Goal: Information Seeking & Learning: Check status

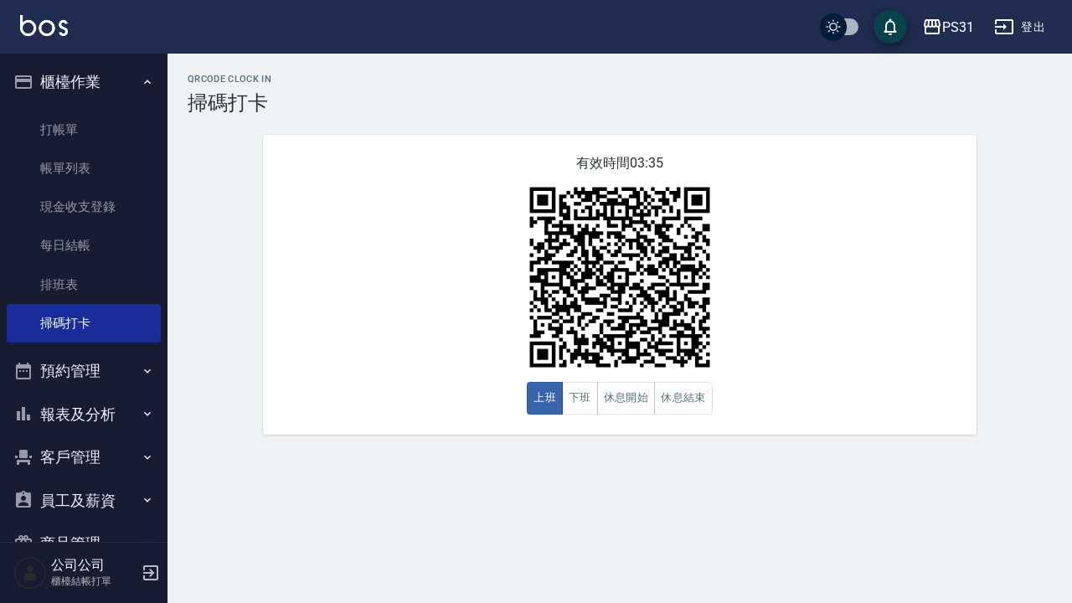
click at [115, 408] on button "報表及分析" at bounding box center [84, 415] width 154 height 44
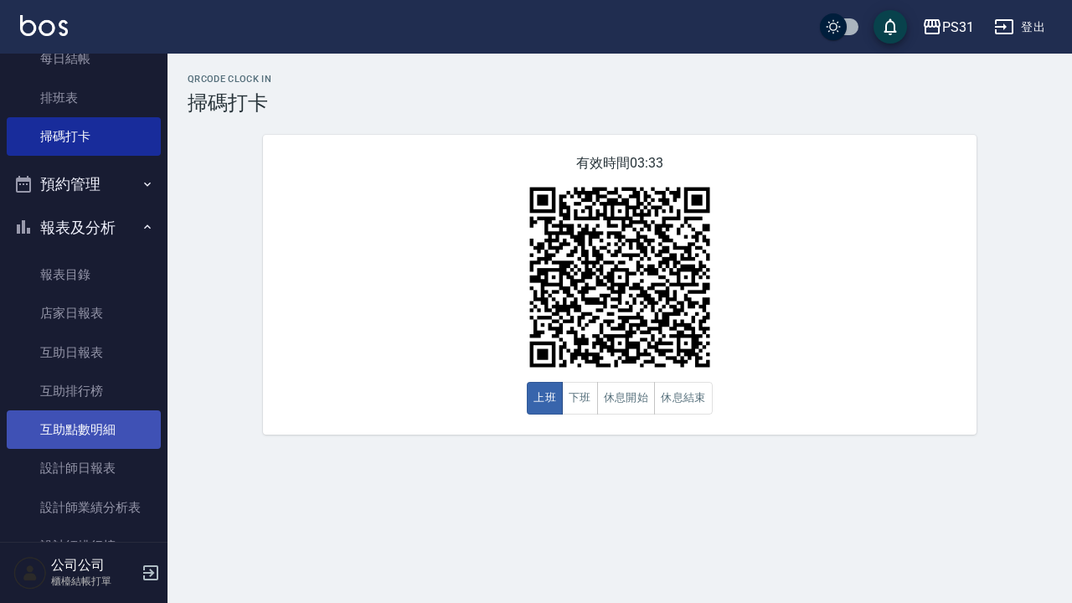
scroll to position [404, 0]
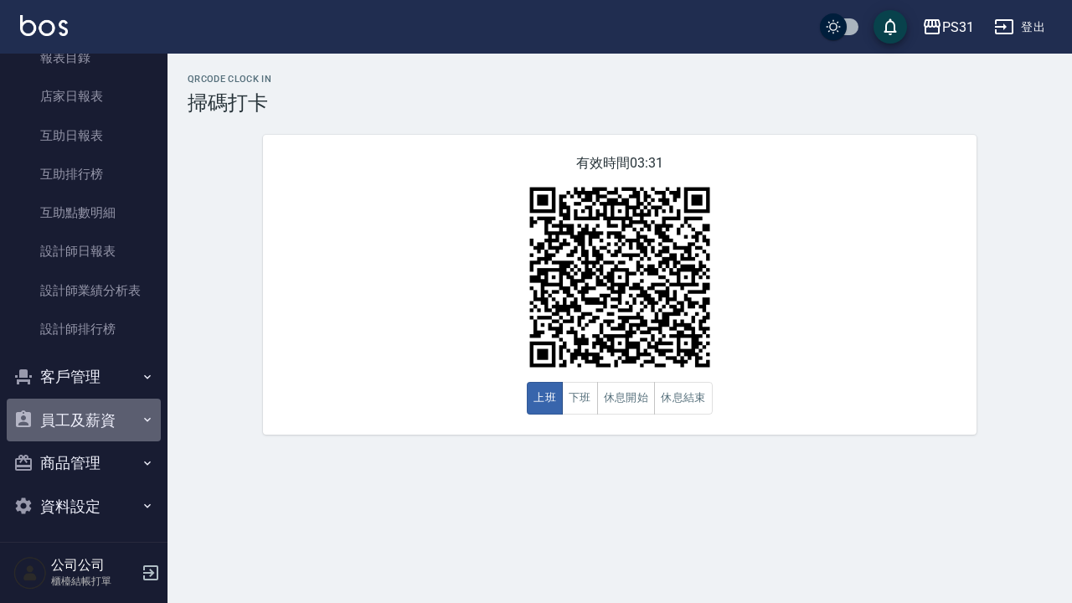
click at [99, 411] on button "員工及薪資" at bounding box center [84, 421] width 154 height 44
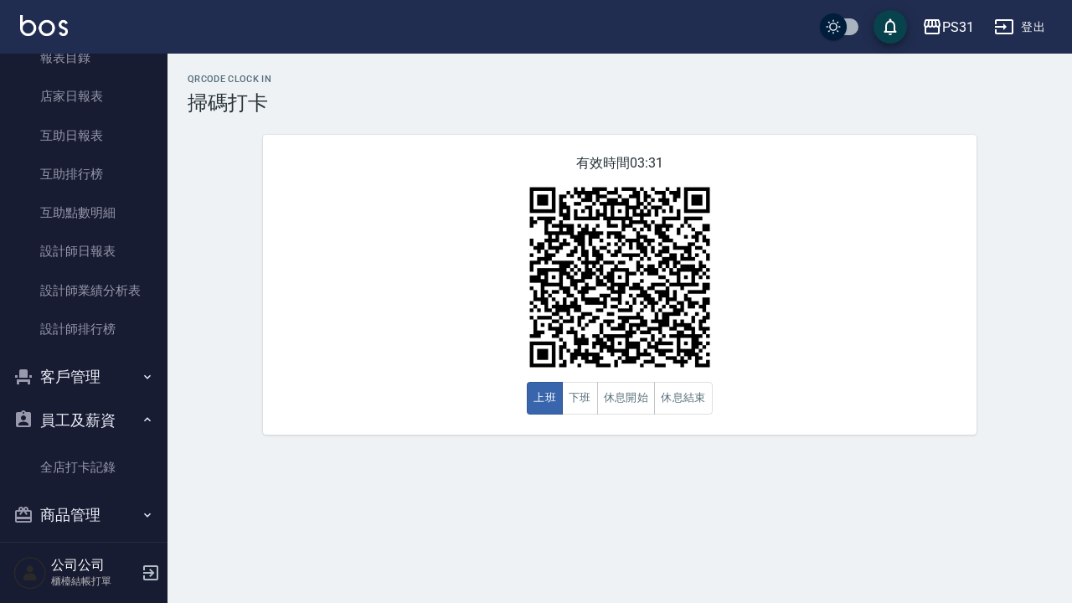
scroll to position [442, 0]
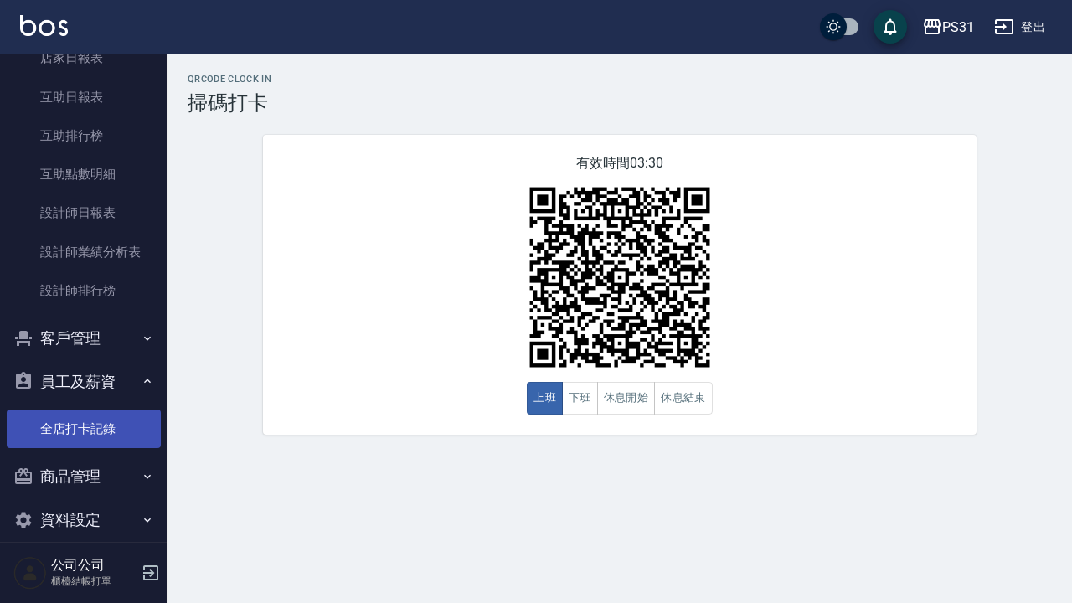
click at [100, 413] on link "全店打卡記錄" at bounding box center [84, 429] width 154 height 39
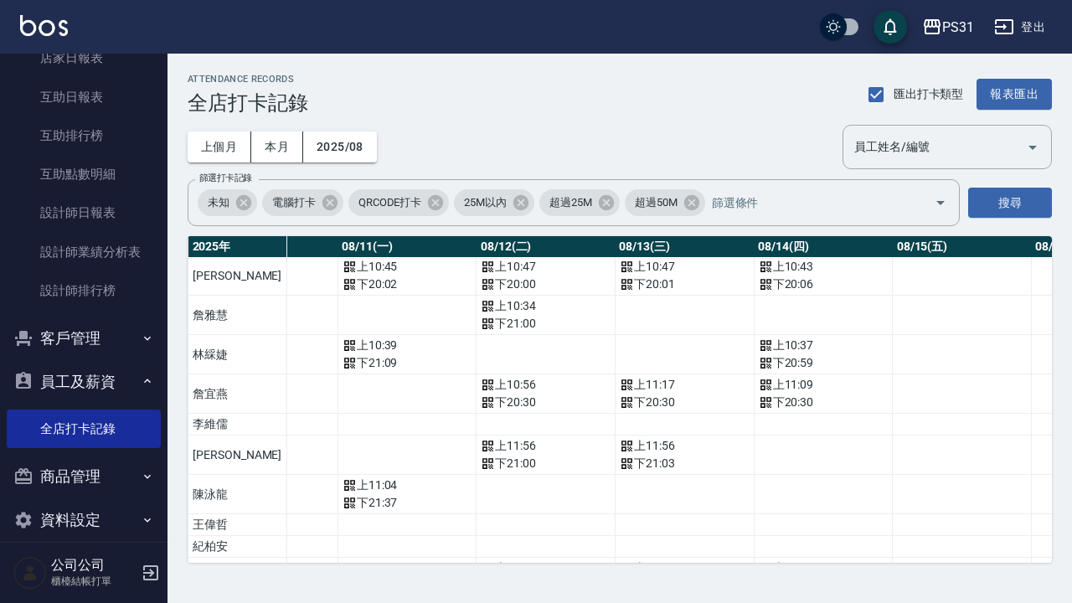
scroll to position [181, 1550]
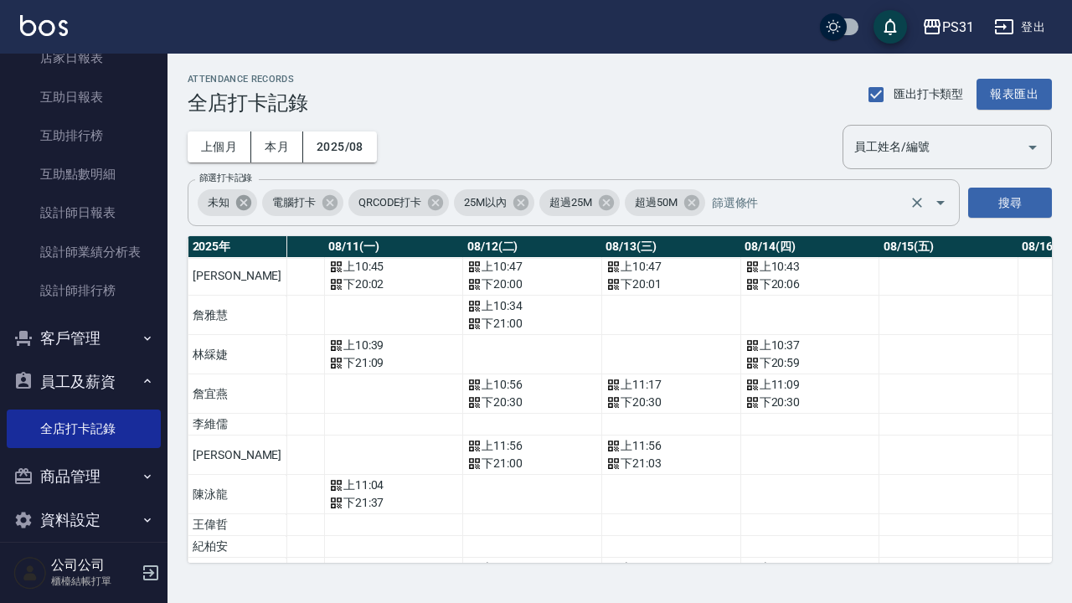
click at [242, 202] on icon at bounding box center [244, 203] width 18 height 18
click at [669, 207] on input "篩選打卡記錄" at bounding box center [774, 203] width 262 height 29
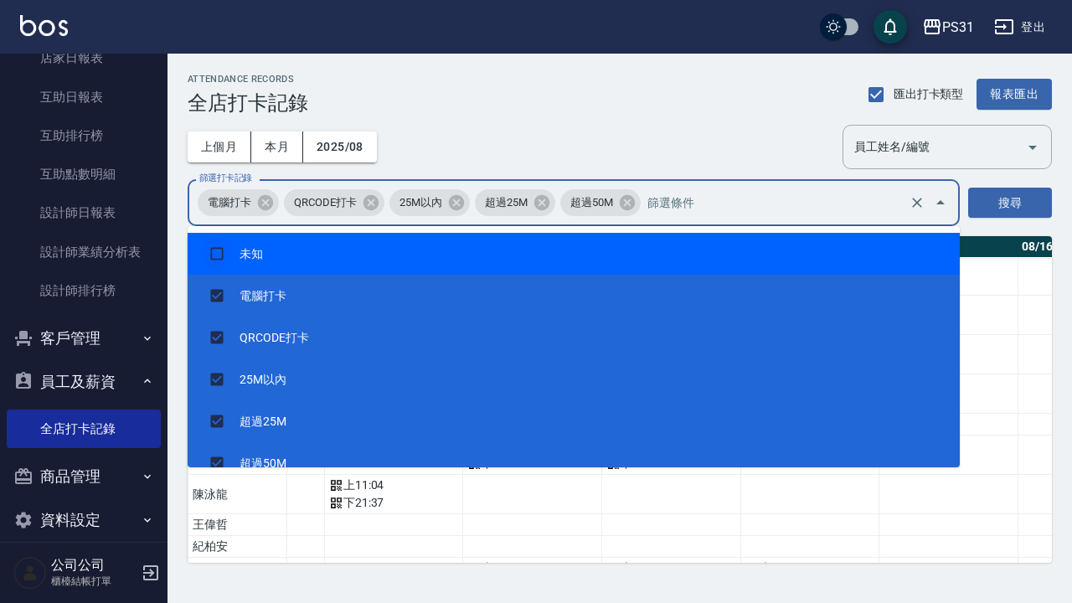
click at [224, 251] on input "checkbox" at bounding box center [217, 254] width 32 height 32
click at [699, 204] on icon at bounding box center [691, 202] width 15 height 15
checkbox input "false"
click at [455, 201] on icon at bounding box center [456, 202] width 15 height 15
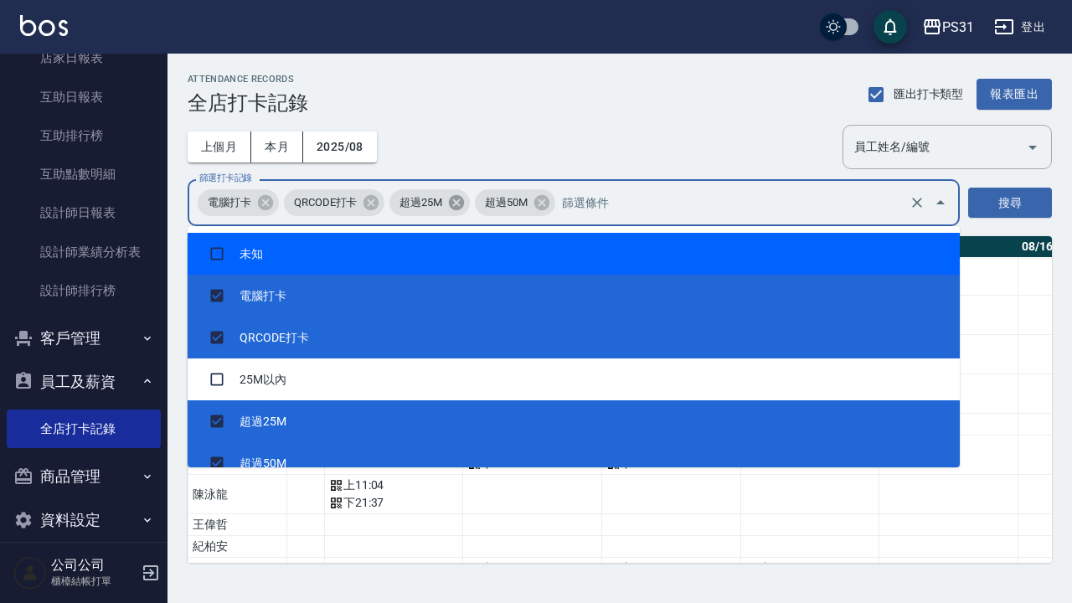
checkbox input "false"
click at [544, 204] on icon at bounding box center [542, 202] width 15 height 15
checkbox input "false"
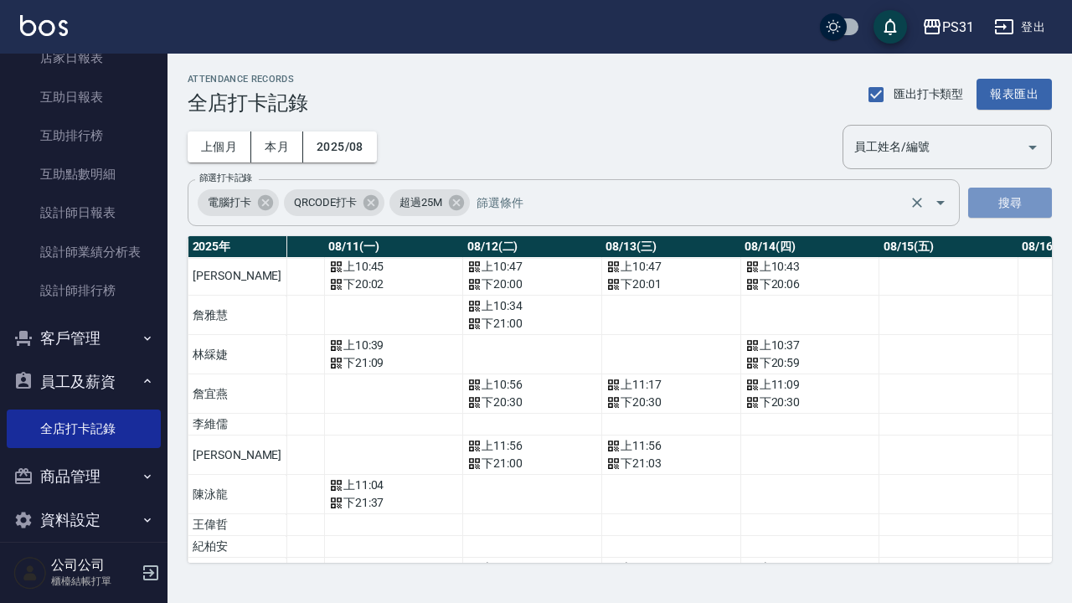
click at [1020, 199] on button "搜尋" at bounding box center [1011, 203] width 84 height 31
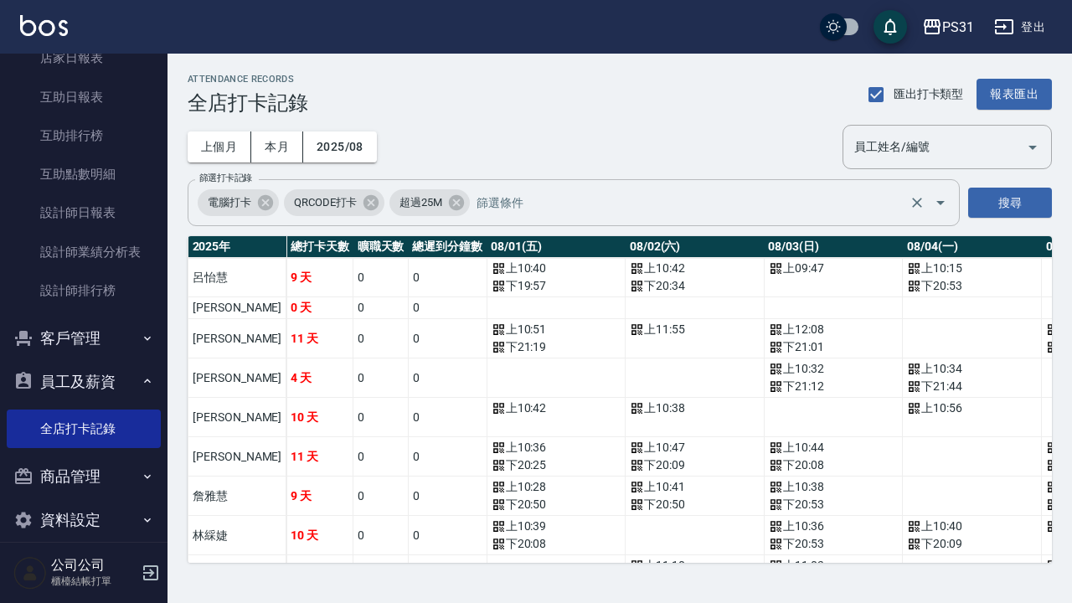
drag, startPoint x: 1057, startPoint y: 314, endPoint x: 1058, endPoint y: 330, distance: 15.9
click at [1058, 330] on div "ATTENDANCE RECORDS 全店打卡記錄 匯出打卡類型 報表匯出 上個月 本月 2025/08 員工姓名/編號 員工姓名/編號 篩選打卡記錄 電腦打…" at bounding box center [620, 319] width 905 height 530
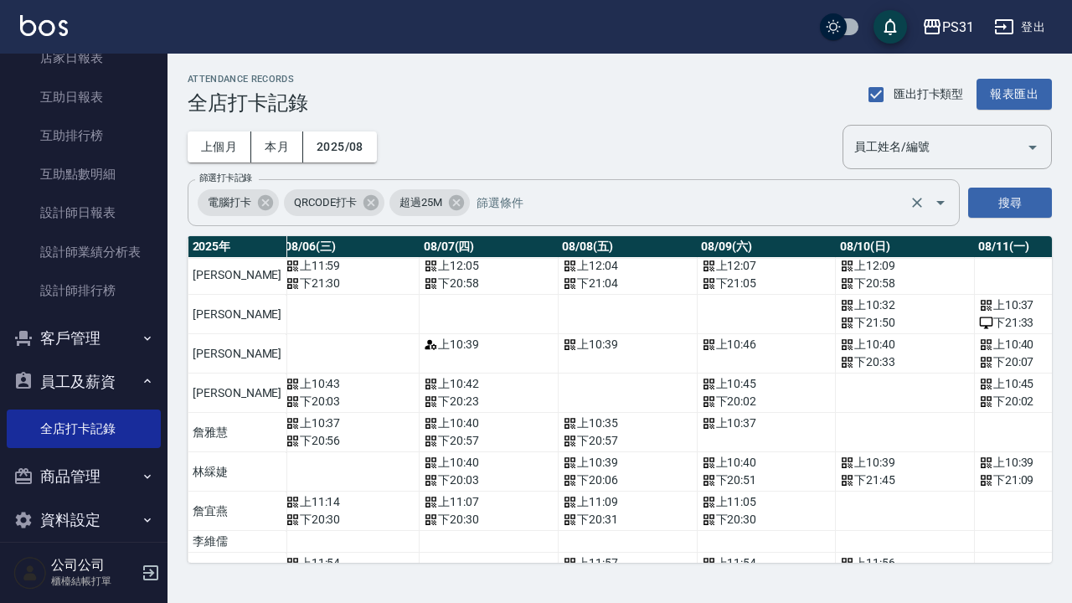
scroll to position [64, 935]
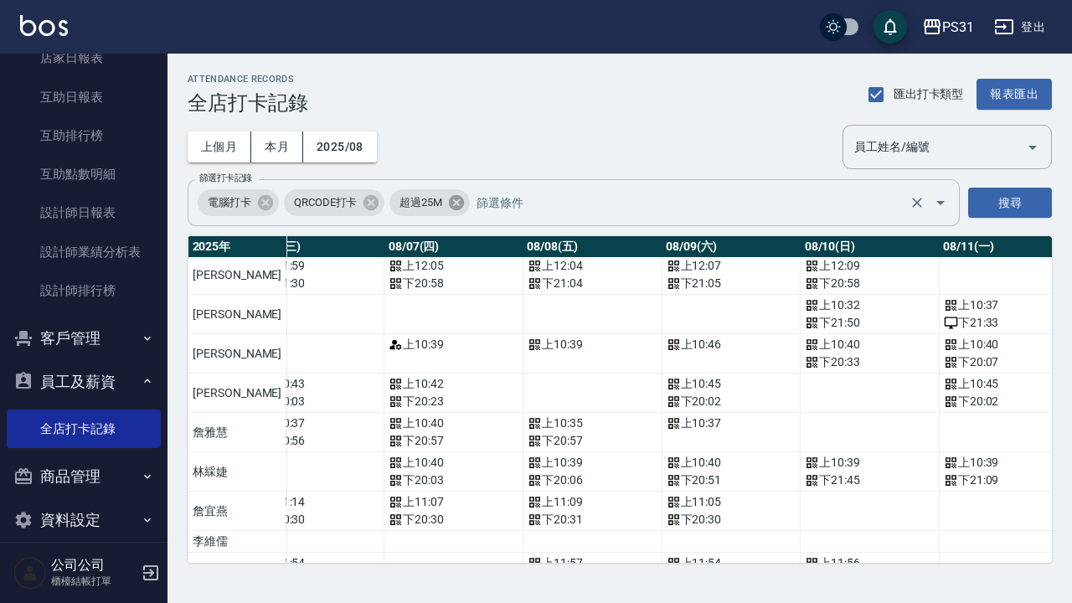
click at [457, 202] on icon at bounding box center [456, 203] width 18 height 18
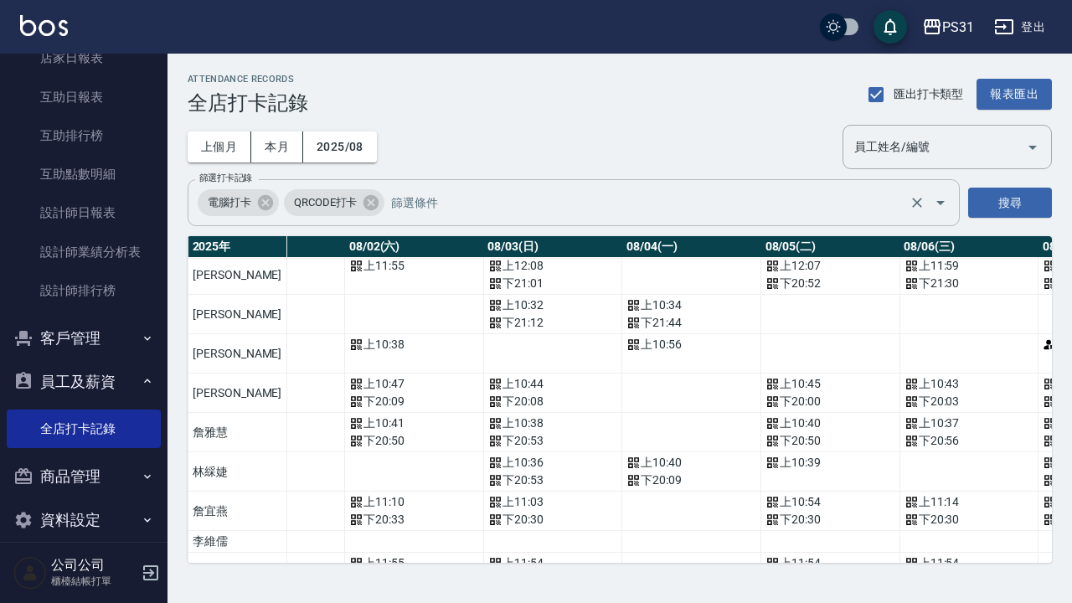
scroll to position [64, 0]
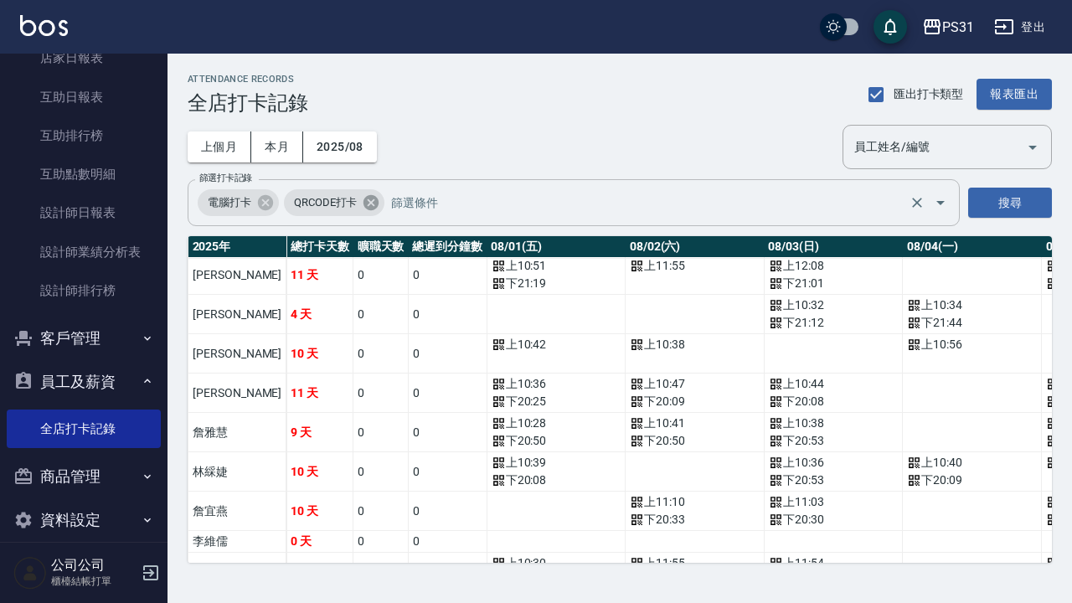
click at [364, 201] on icon at bounding box center [371, 202] width 15 height 15
click at [1021, 201] on button "搜尋" at bounding box center [1011, 203] width 84 height 31
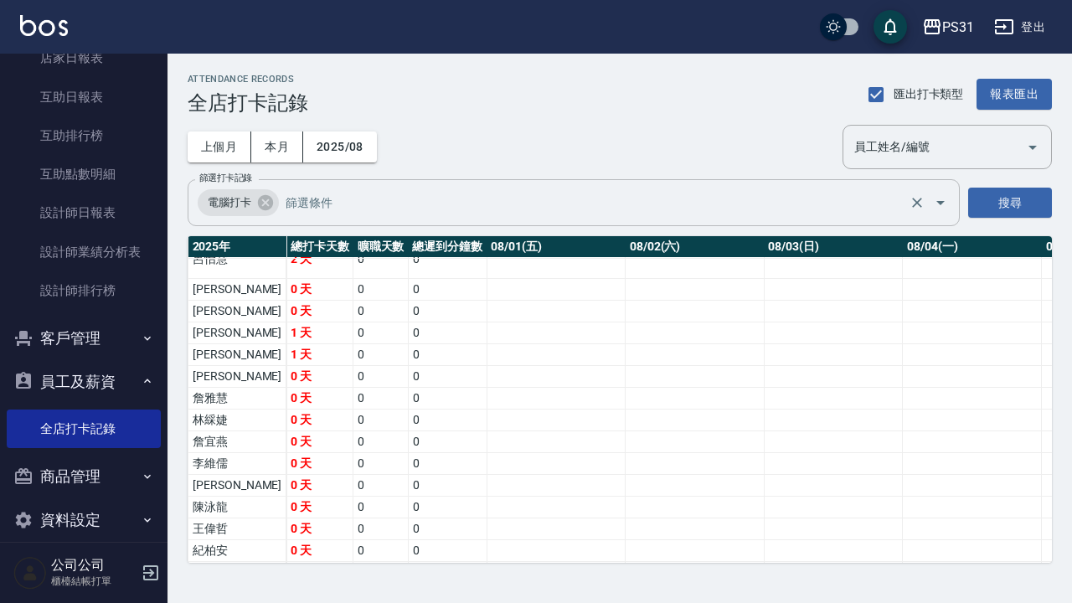
scroll to position [0, 0]
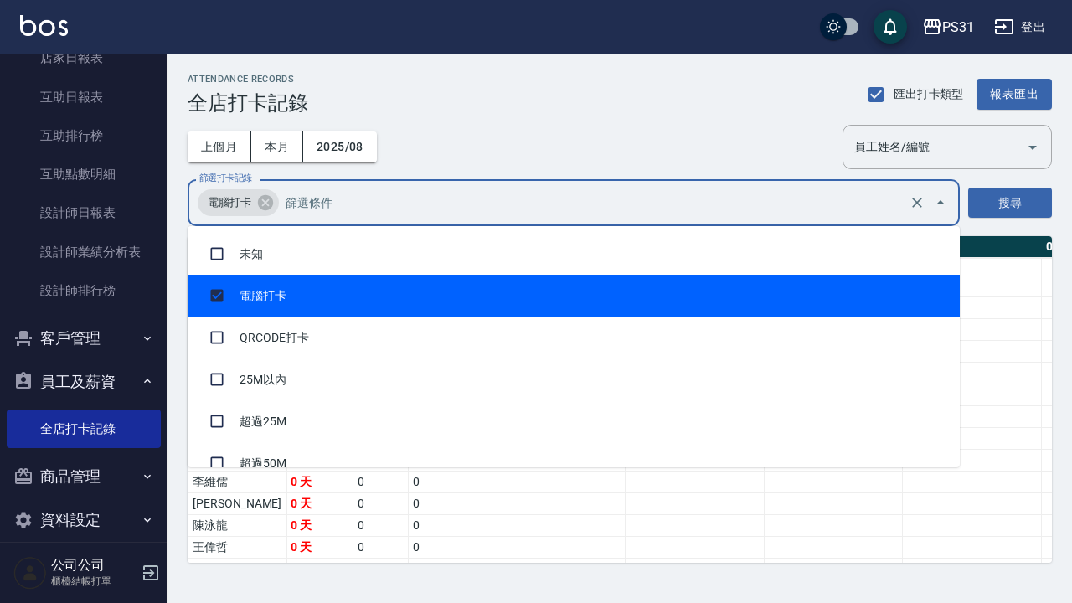
click at [313, 205] on input "篩選打卡記錄" at bounding box center [594, 203] width 624 height 29
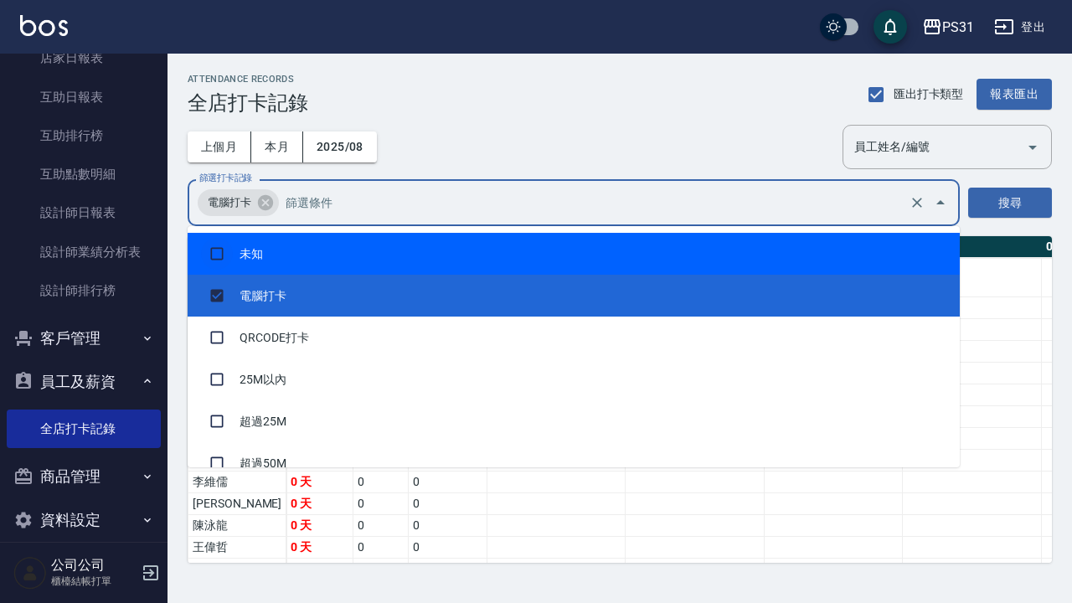
click at [213, 247] on input "checkbox" at bounding box center [217, 254] width 32 height 32
checkbox input "true"
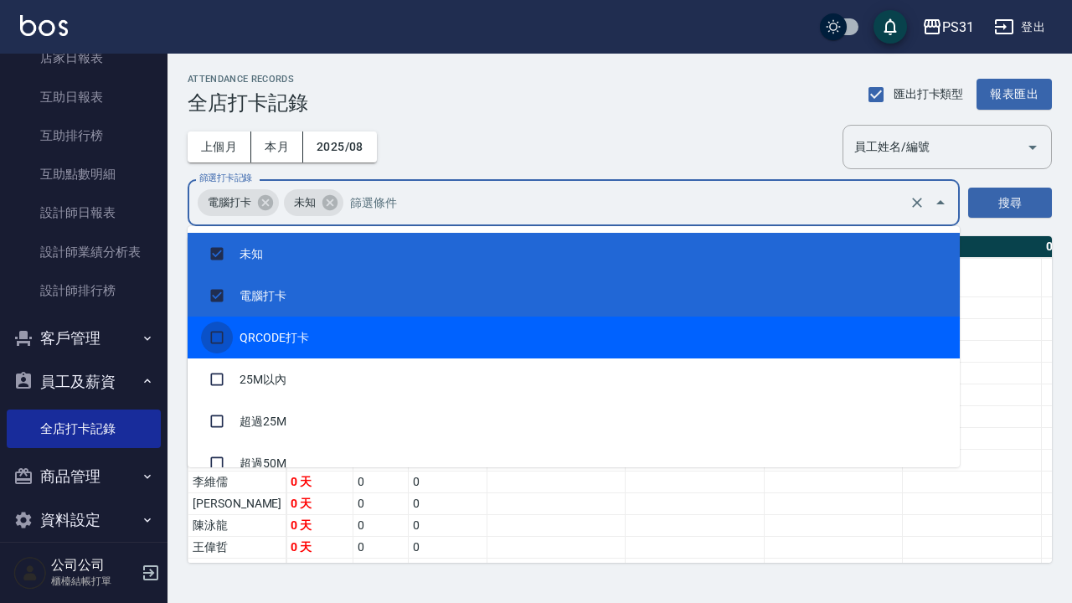
click at [212, 343] on input "checkbox" at bounding box center [217, 338] width 32 height 32
checkbox input "true"
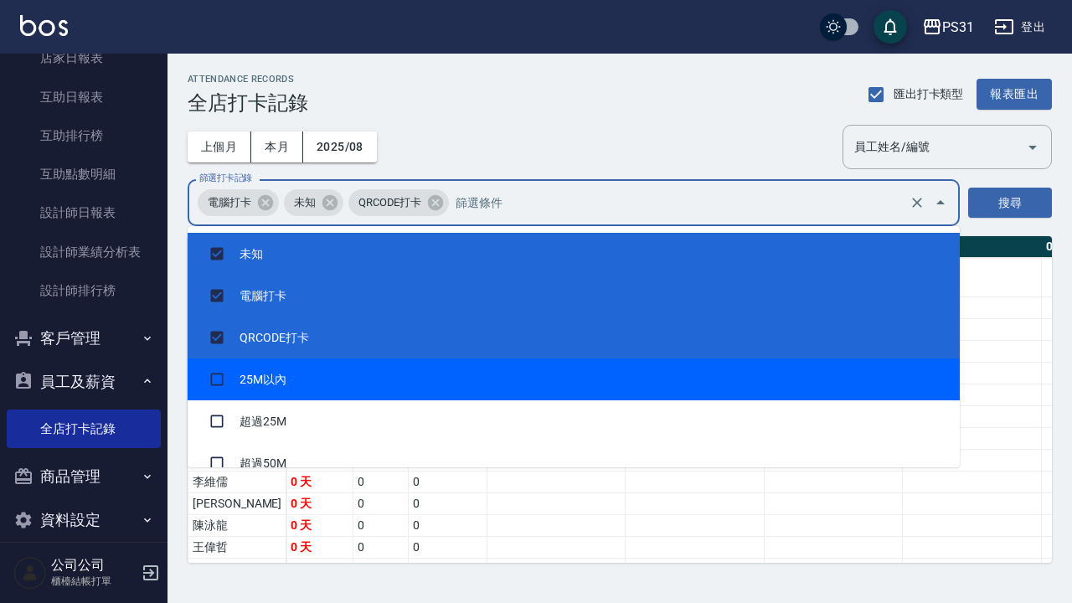
click at [225, 400] on li "25M以內" at bounding box center [574, 380] width 773 height 42
checkbox input "true"
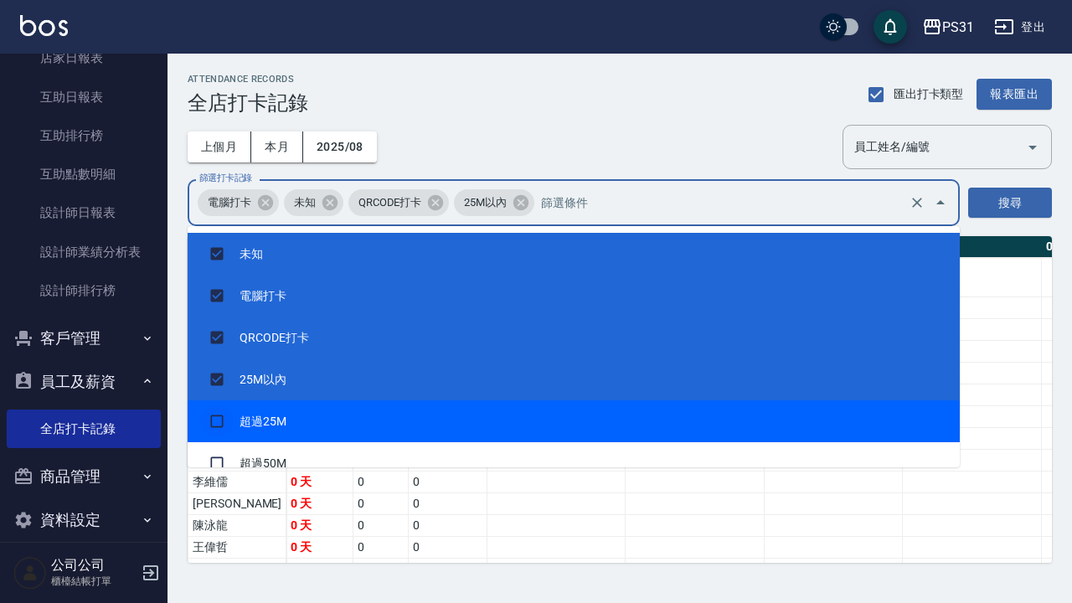
click at [214, 422] on input "checkbox" at bounding box center [217, 422] width 32 height 32
checkbox input "true"
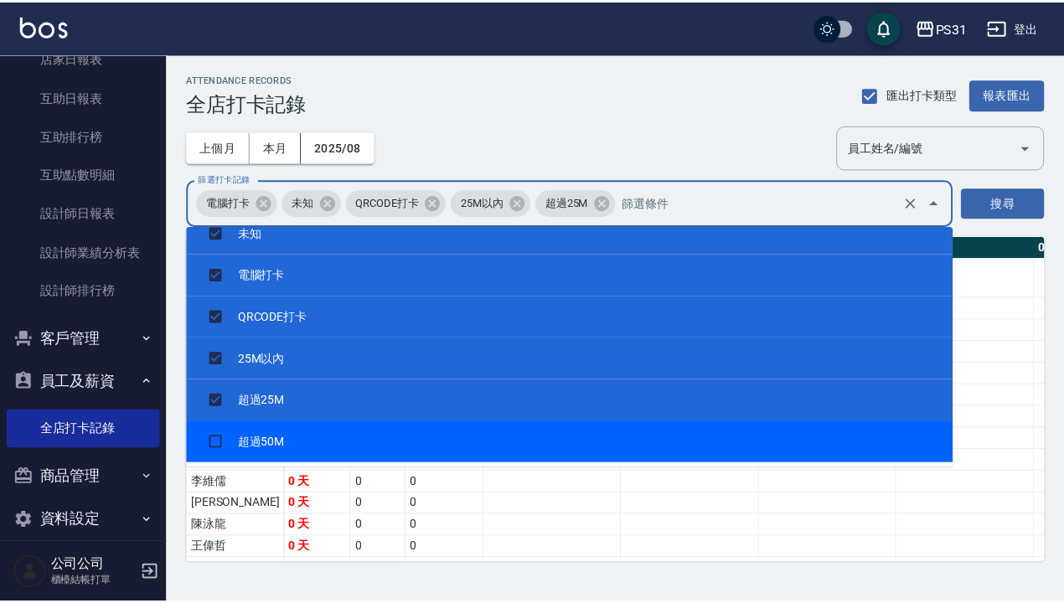
scroll to position [23, 0]
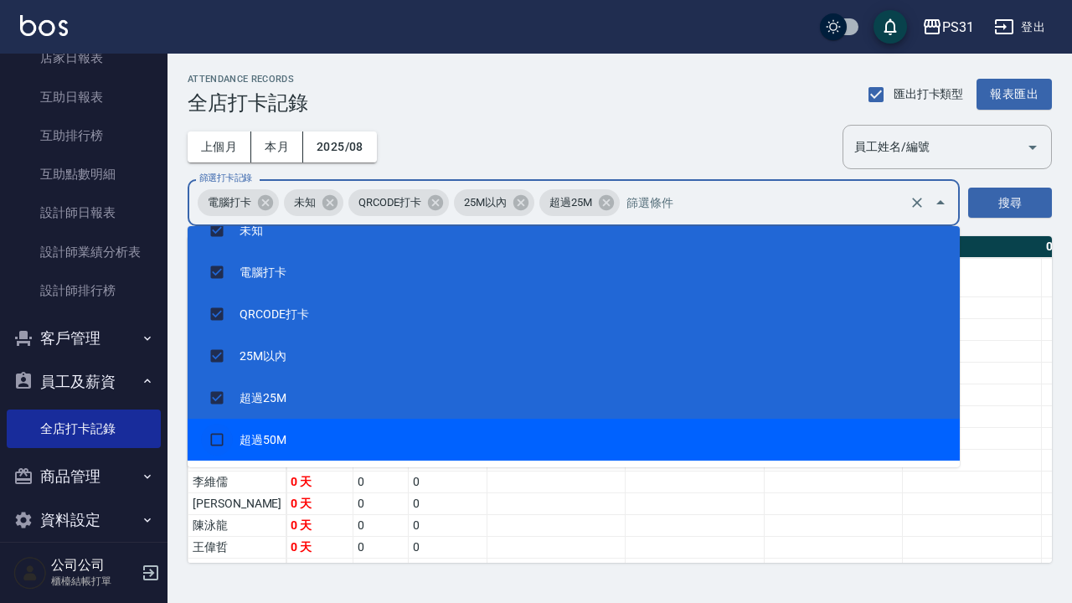
click at [221, 435] on input "checkbox" at bounding box center [217, 440] width 32 height 32
checkbox input "true"
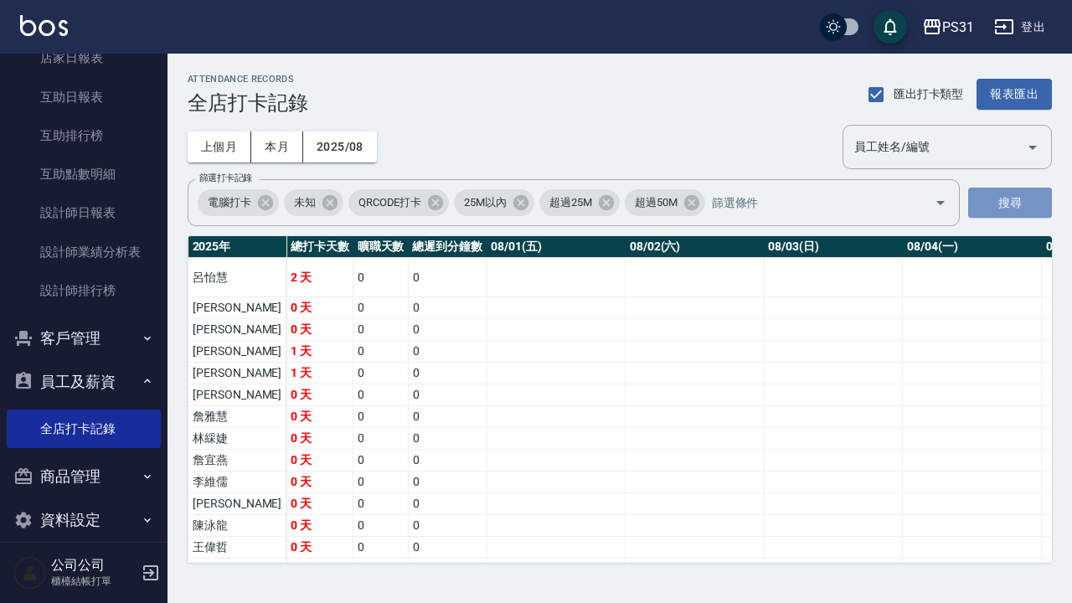
click at [1017, 199] on button "搜尋" at bounding box center [1011, 203] width 84 height 31
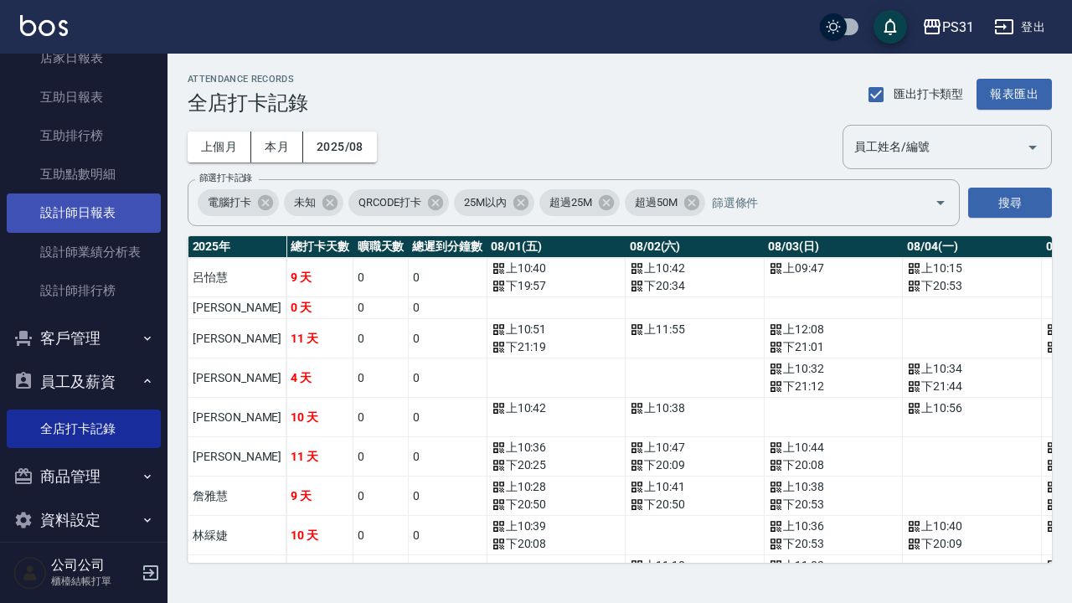
click at [96, 210] on link "設計師日報表" at bounding box center [84, 213] width 154 height 39
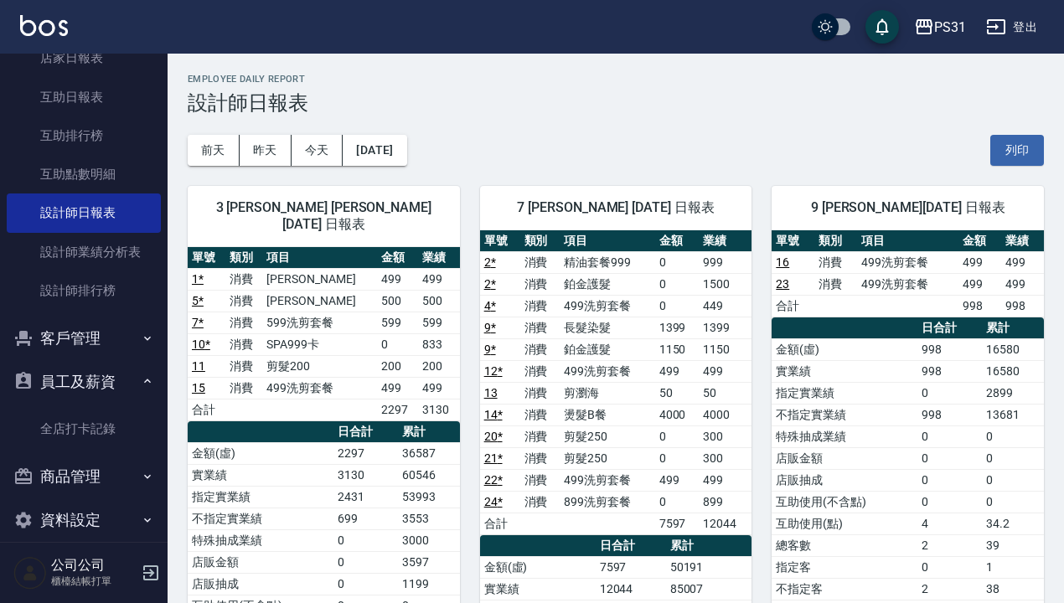
click at [1027, 24] on button "登出" at bounding box center [1011, 27] width 65 height 31
